Goal: Check status

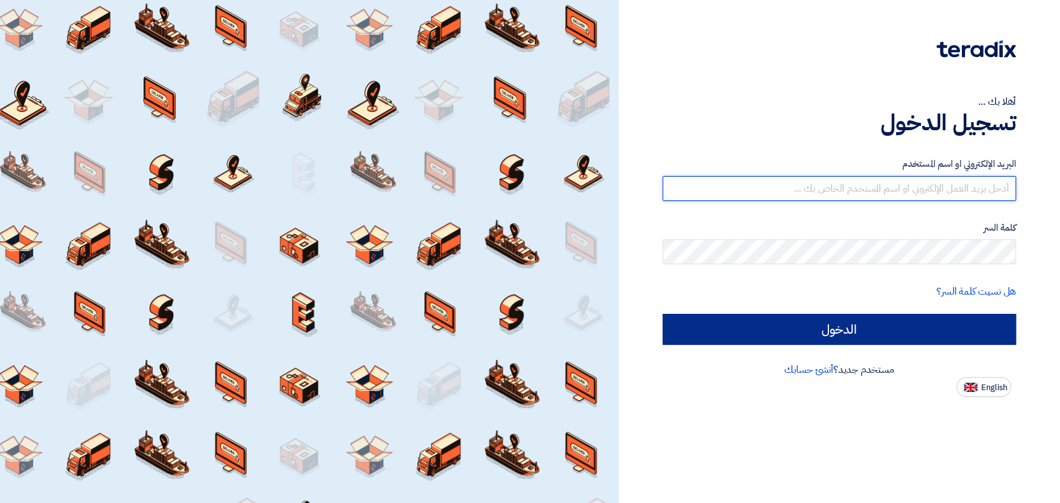
type input "[EMAIL_ADDRESS][DOMAIN_NAME]"
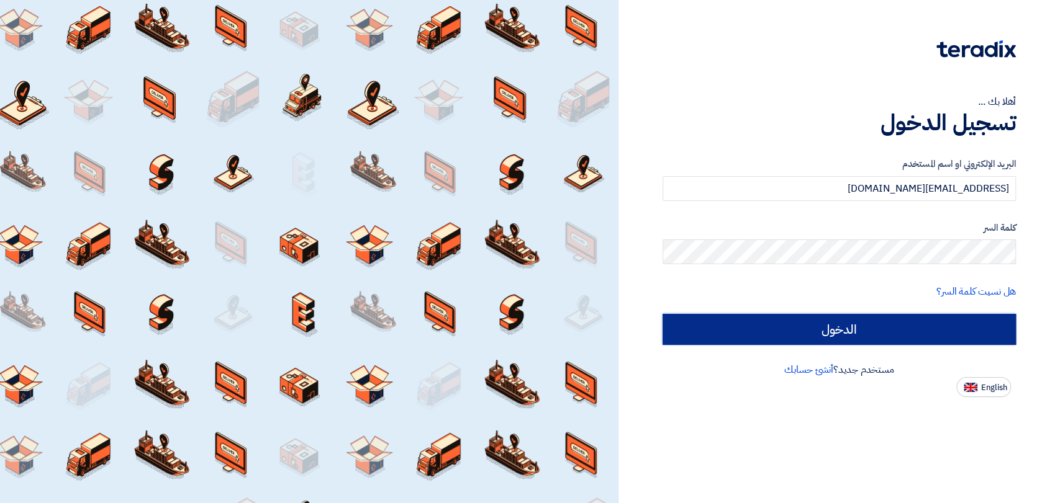
click at [755, 328] on input "الدخول" at bounding box center [838, 329] width 353 height 31
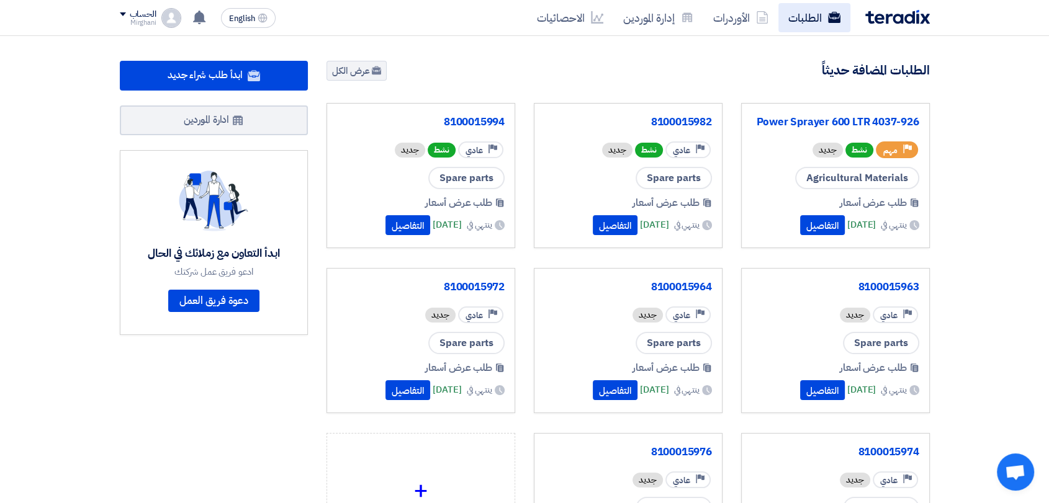
click at [813, 7] on link "الطلبات" at bounding box center [814, 17] width 72 height 29
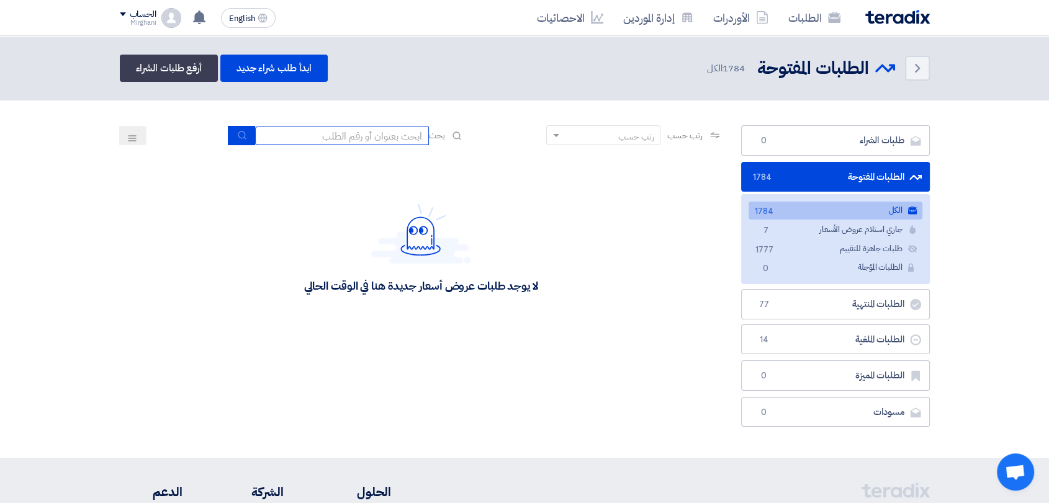
click at [348, 140] on input at bounding box center [342, 136] width 174 height 19
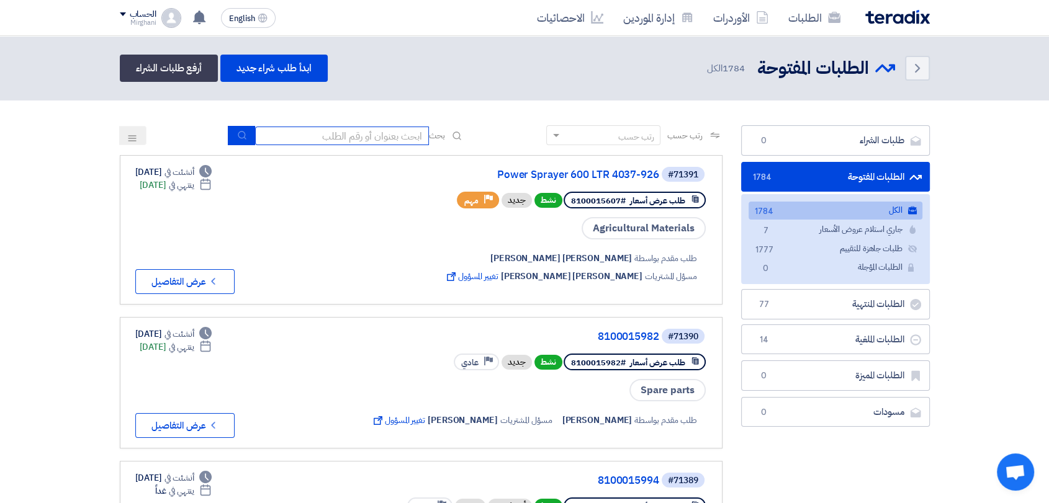
paste input "71225"
type input "71225"
click at [238, 131] on use "submit" at bounding box center [242, 135] width 8 height 8
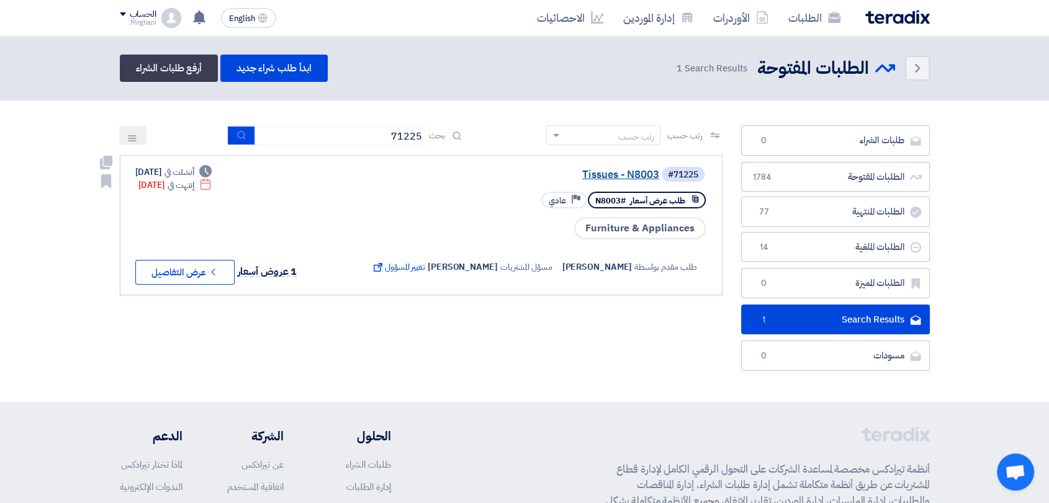
click at [613, 174] on link "Tissues - N8003" at bounding box center [535, 174] width 248 height 11
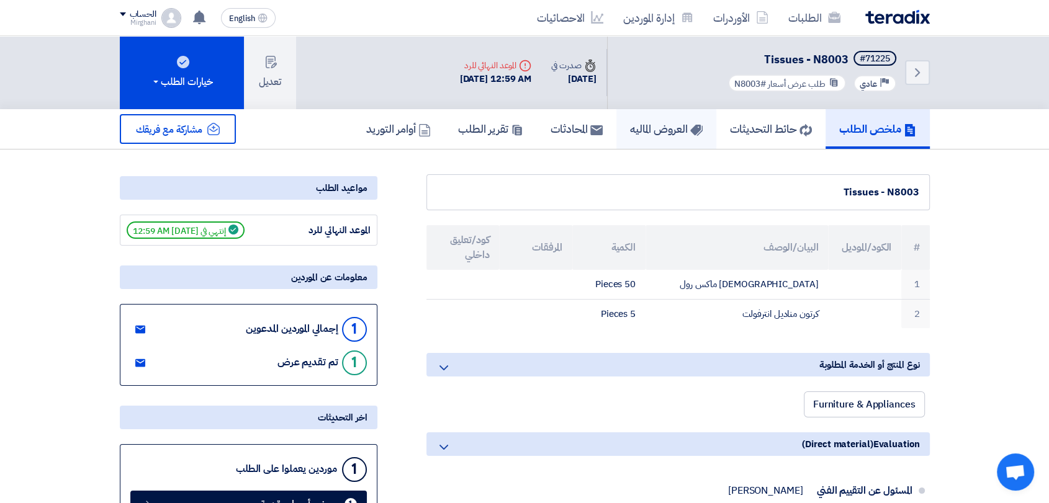
click at [651, 127] on h5 "العروض الماليه" at bounding box center [666, 129] width 73 height 14
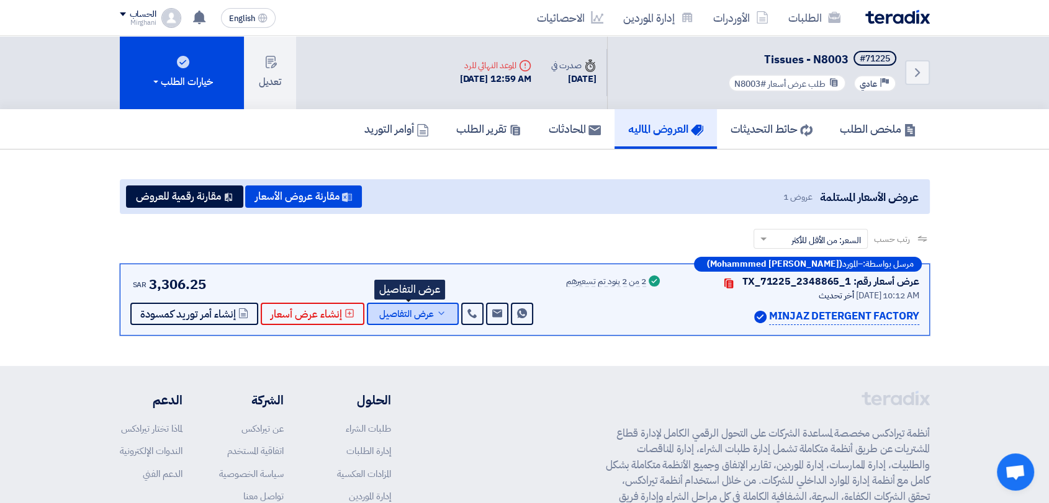
click at [405, 310] on span "عرض التفاصيل" at bounding box center [406, 314] width 55 height 9
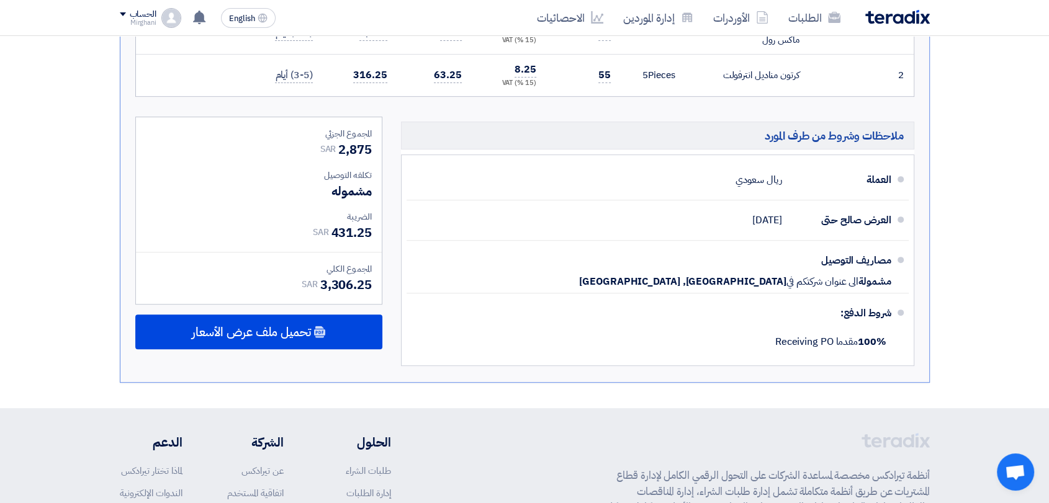
scroll to position [449, 0]
